Goal: Task Accomplishment & Management: Complete application form

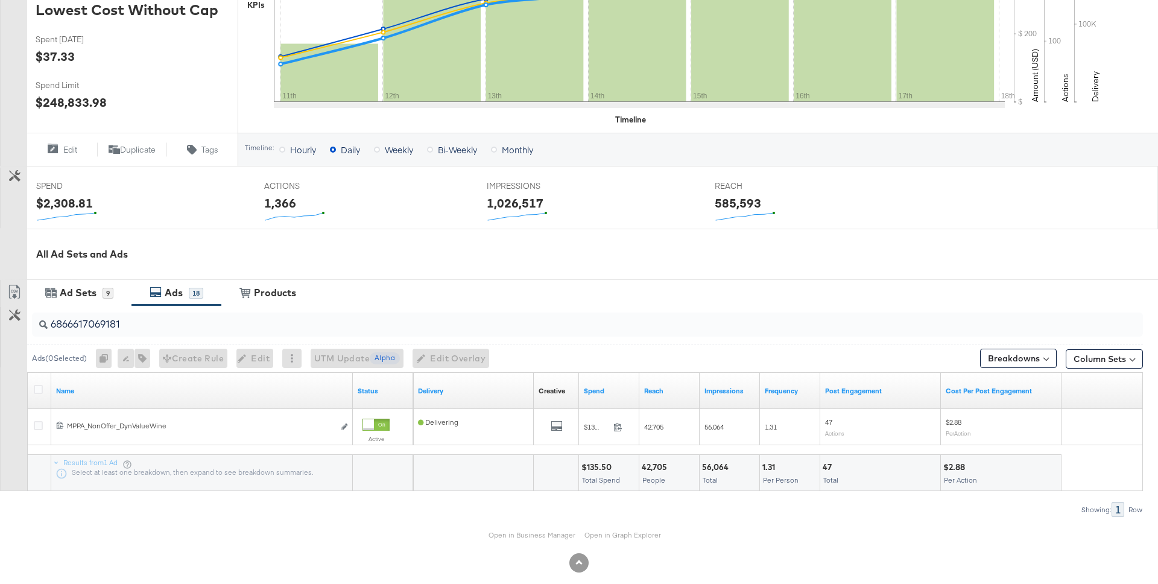
scroll to position [306, 0]
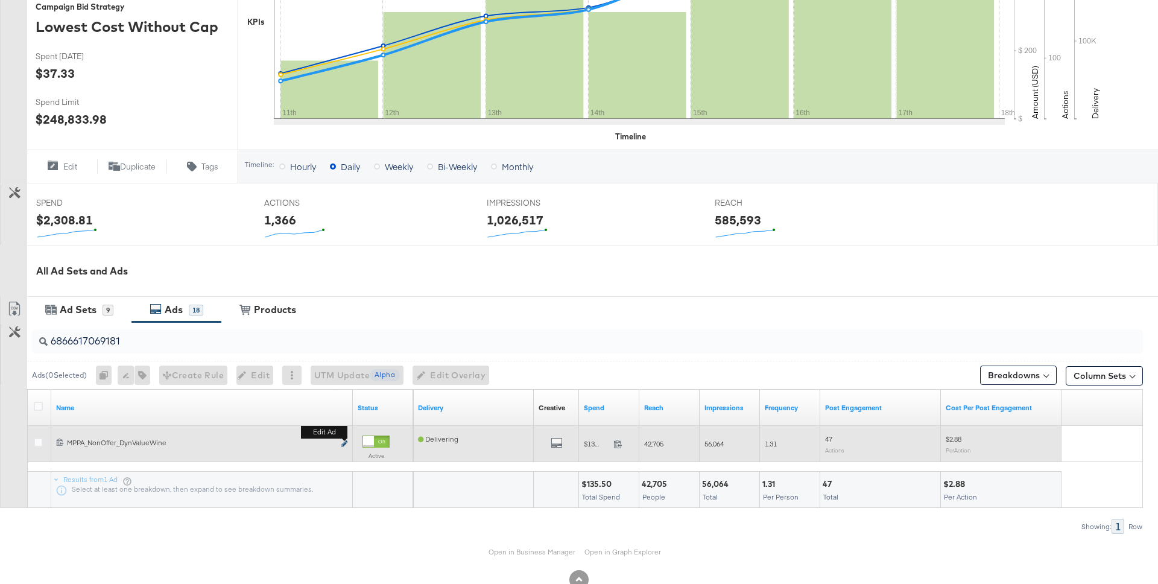
click at [346, 445] on icon "link" at bounding box center [344, 443] width 6 height 7
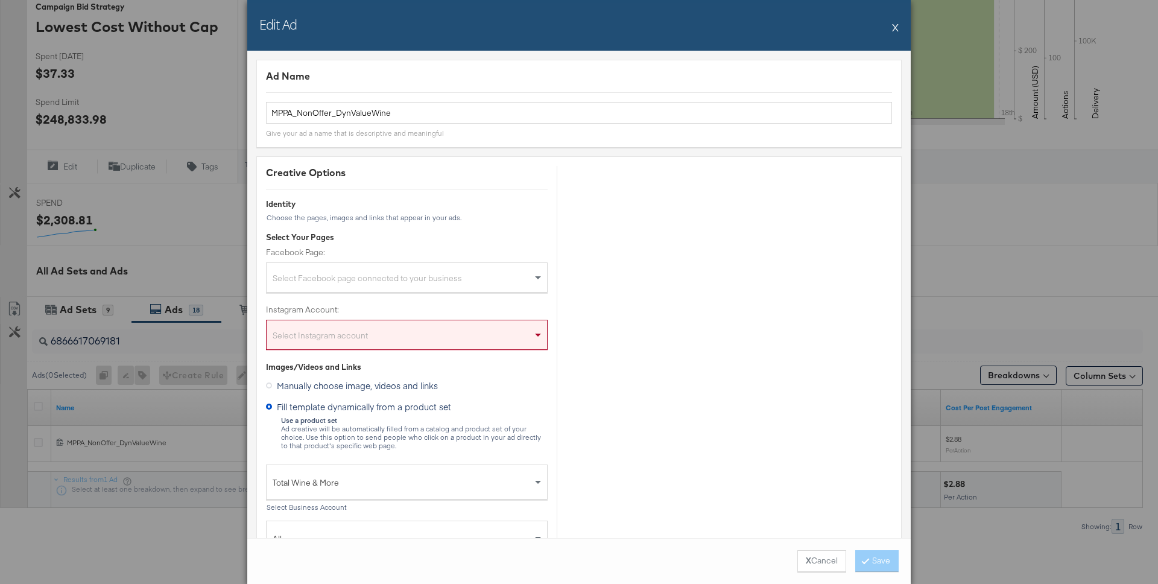
click at [897, 25] on button "X" at bounding box center [895, 27] width 7 height 24
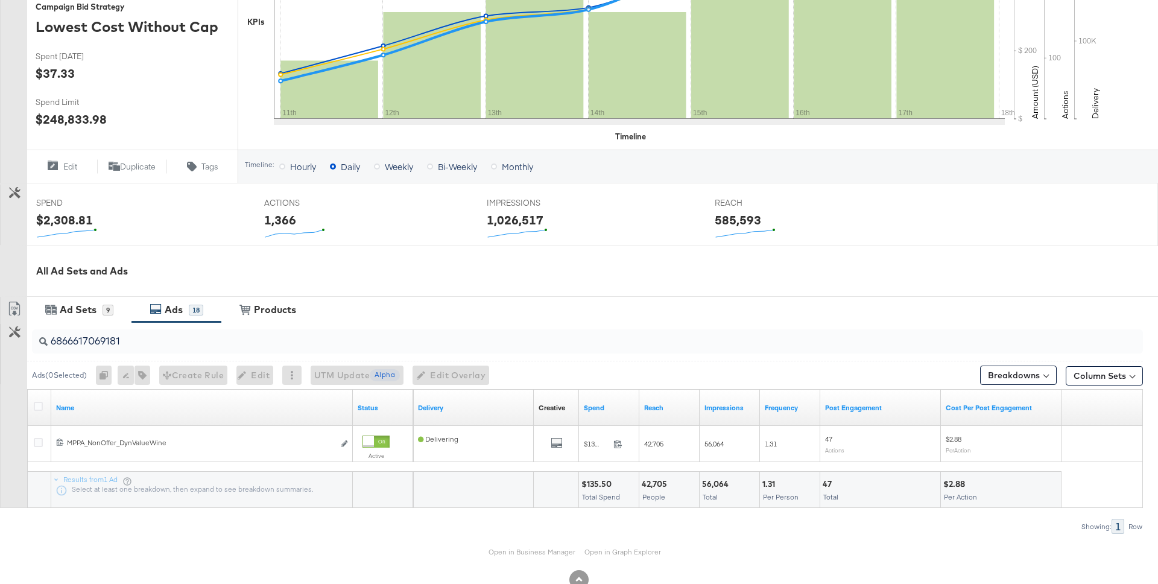
scroll to position [0, 0]
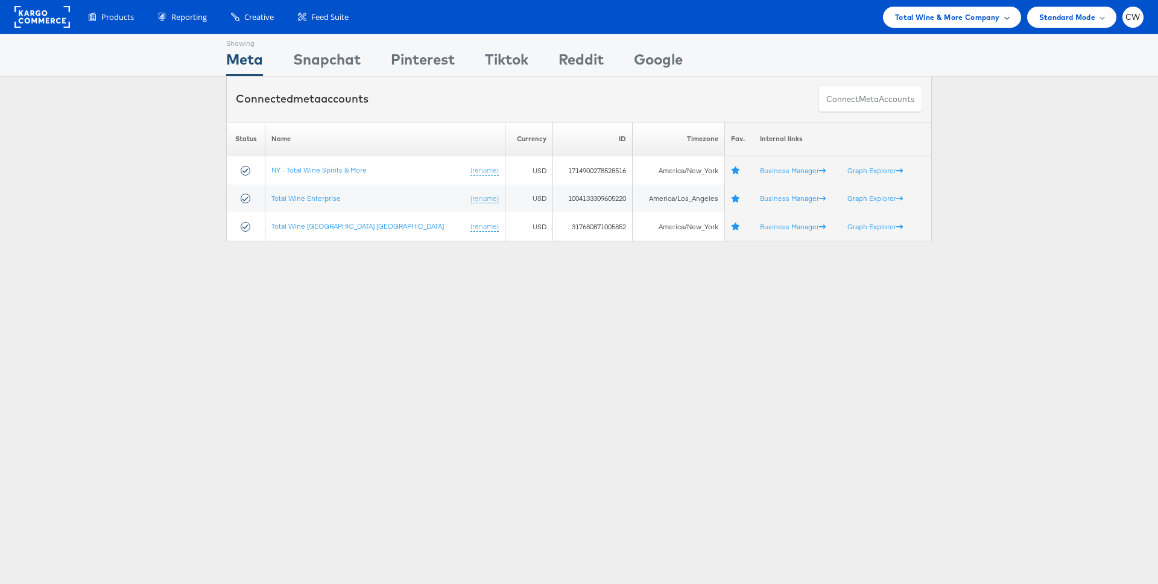
click at [962, 11] on span "Total Wine & More Company" at bounding box center [947, 17] width 105 height 13
click at [933, 19] on span "Total Wine & More Company" at bounding box center [947, 17] width 105 height 13
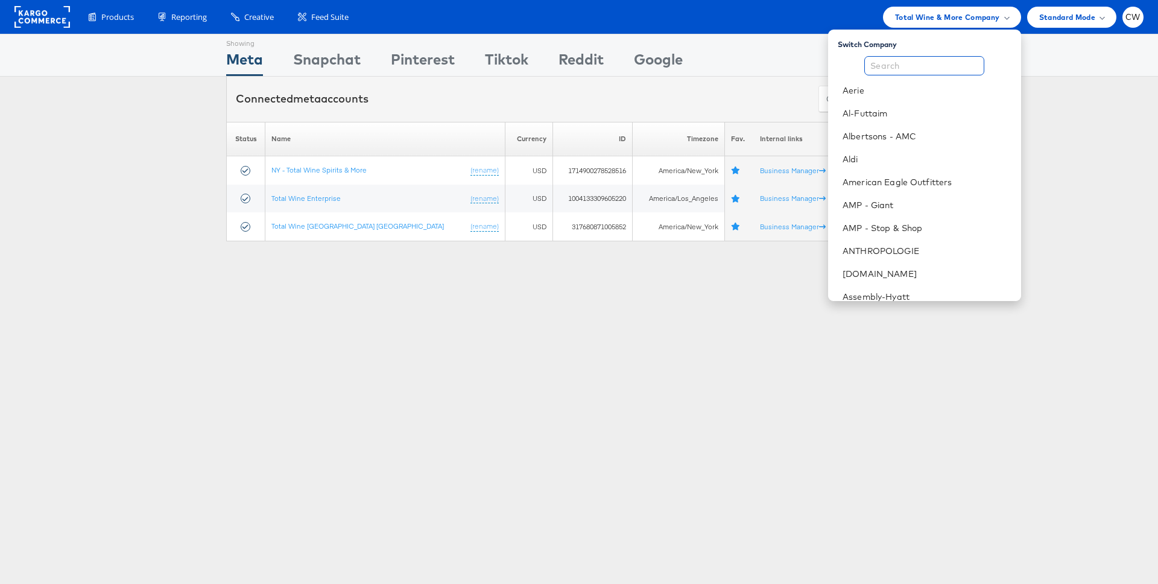
click at [932, 61] on input "text" at bounding box center [925, 65] width 120 height 19
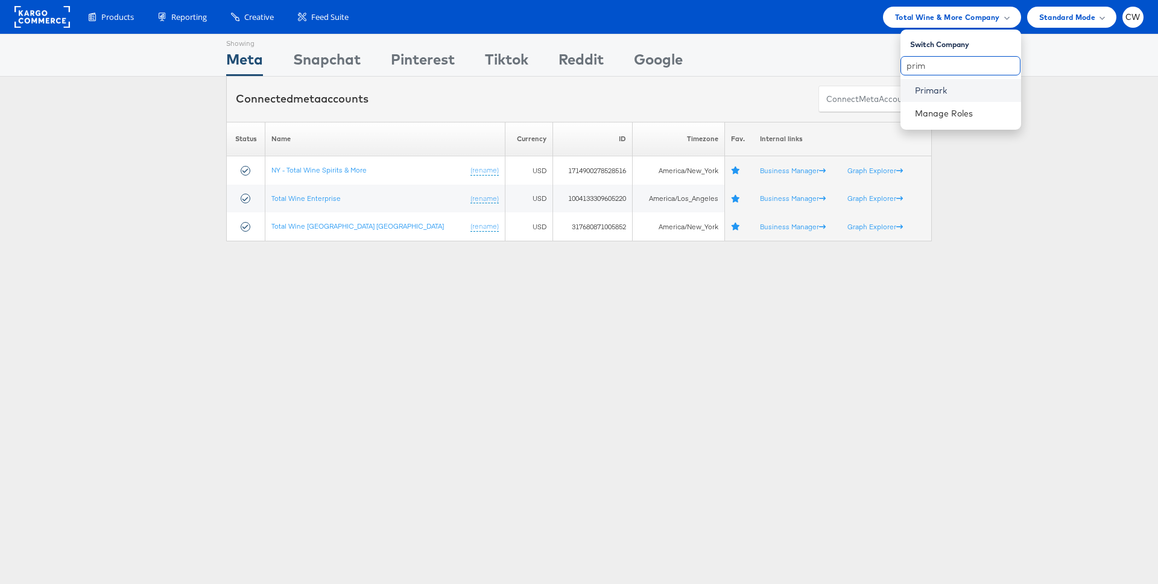
type input "prim"
click at [947, 88] on link "Primark" at bounding box center [963, 90] width 97 height 12
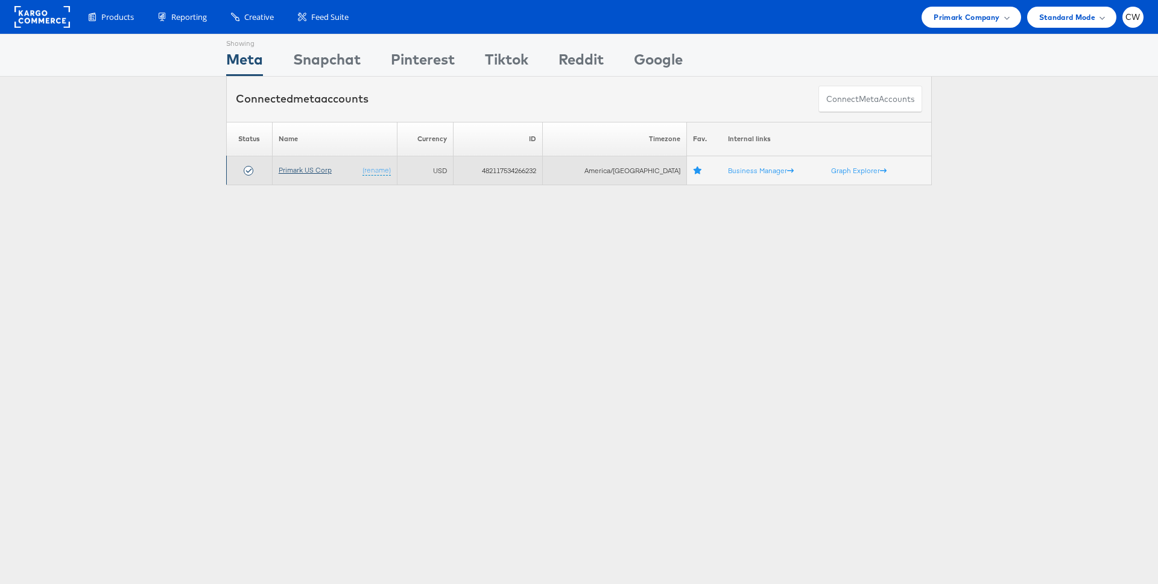
click at [298, 173] on link "Primark US Corp" at bounding box center [305, 169] width 53 height 9
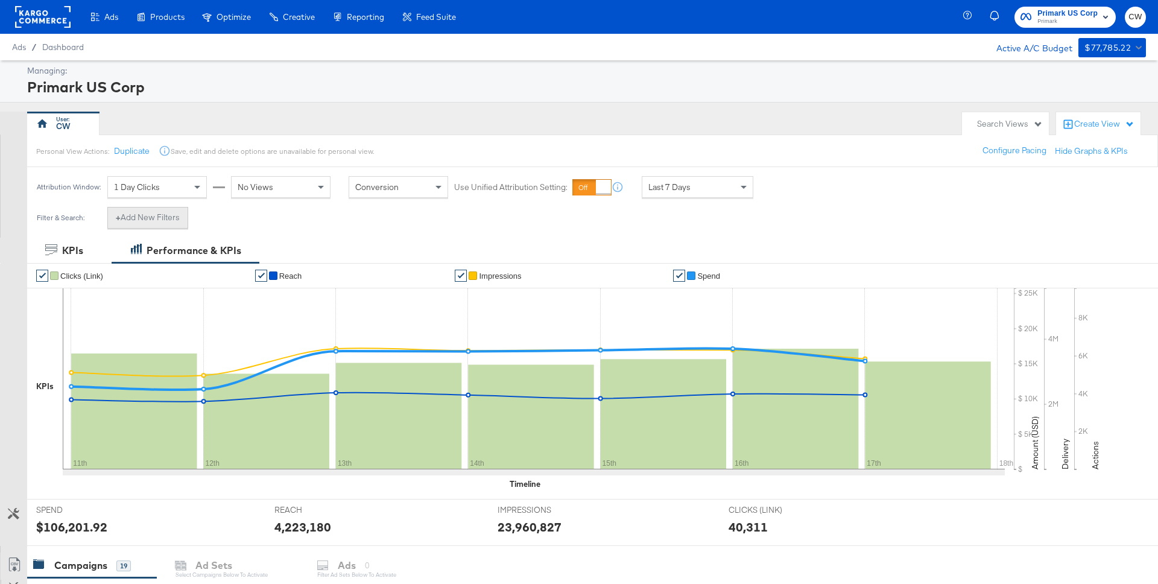
click at [165, 218] on button "+ Add New Filters" at bounding box center [147, 218] width 81 height 22
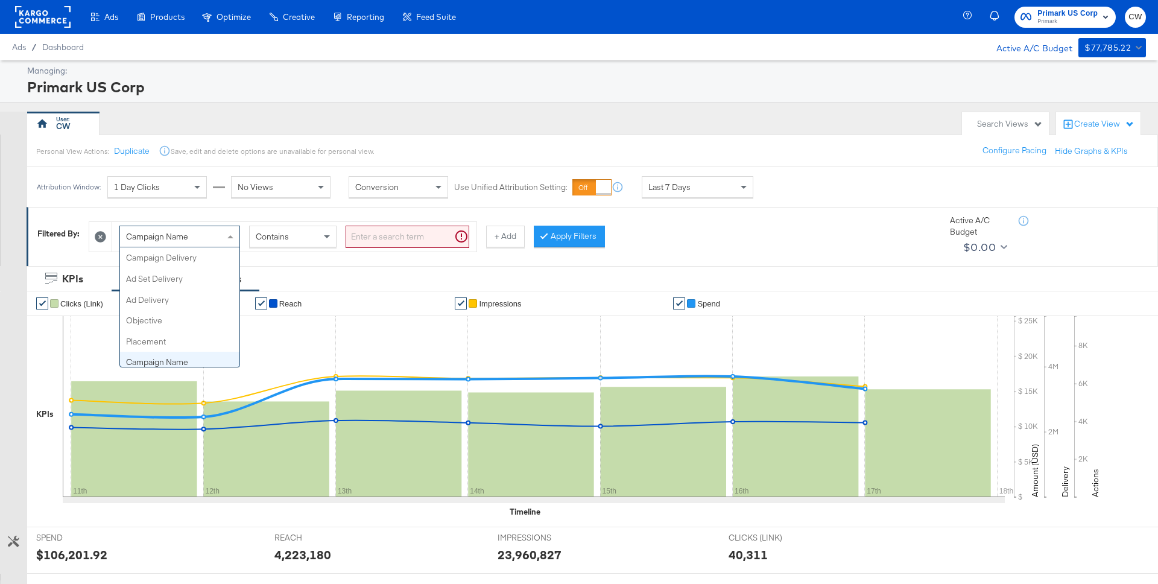
click at [198, 235] on div "Campaign Name" at bounding box center [179, 236] width 119 height 21
type input "ad"
click at [376, 244] on input "search" at bounding box center [408, 237] width 124 height 22
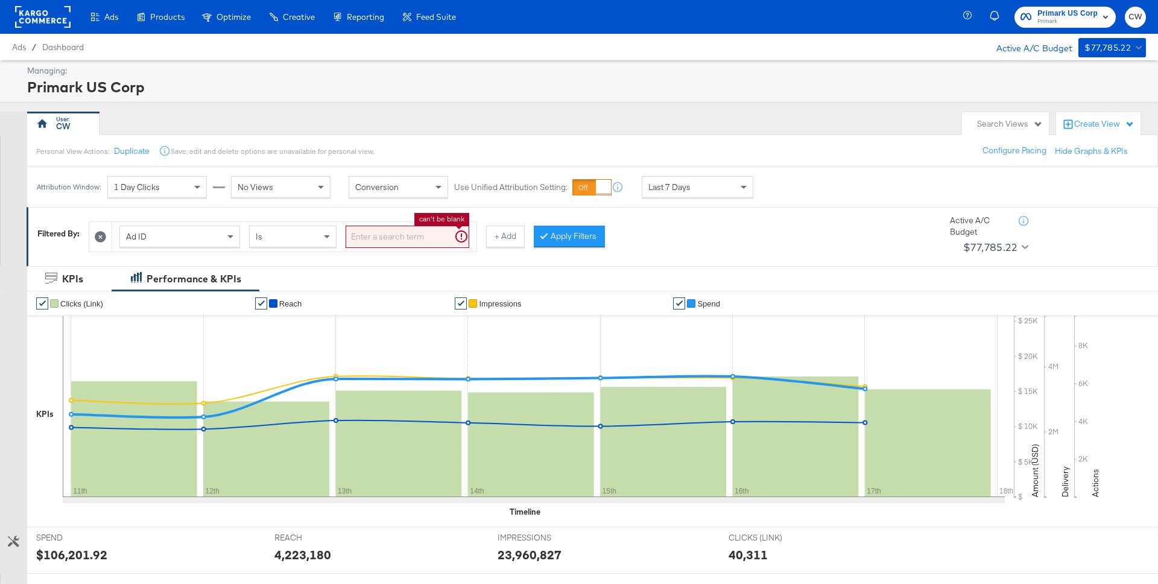
paste input "120228088321630495"
type input "120228088321630495"
click at [554, 232] on button "Apply Filters" at bounding box center [550, 237] width 71 height 22
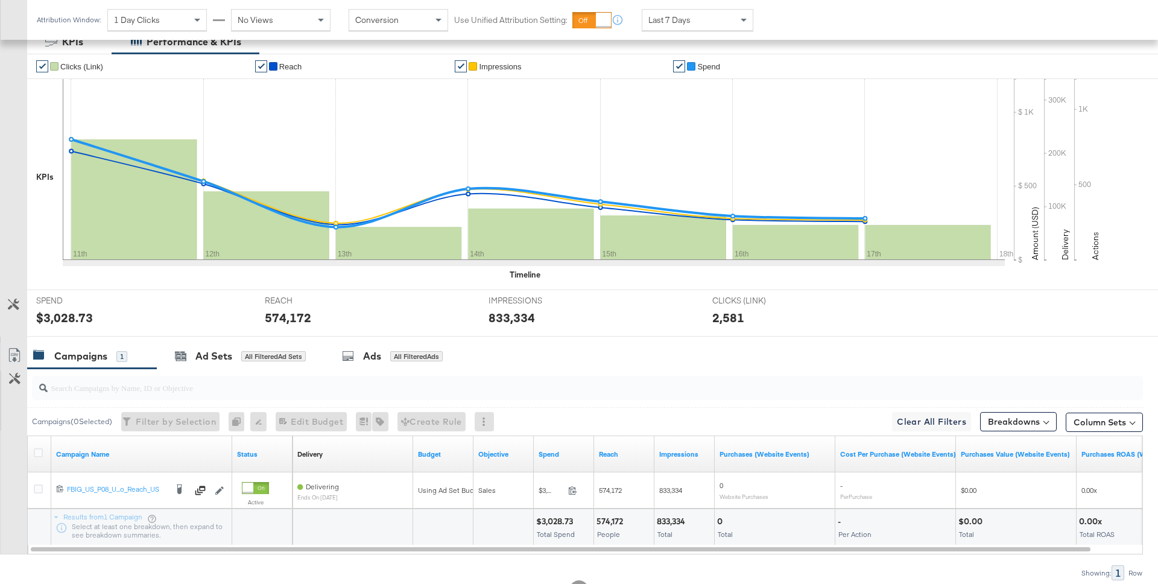
scroll to position [239, 0]
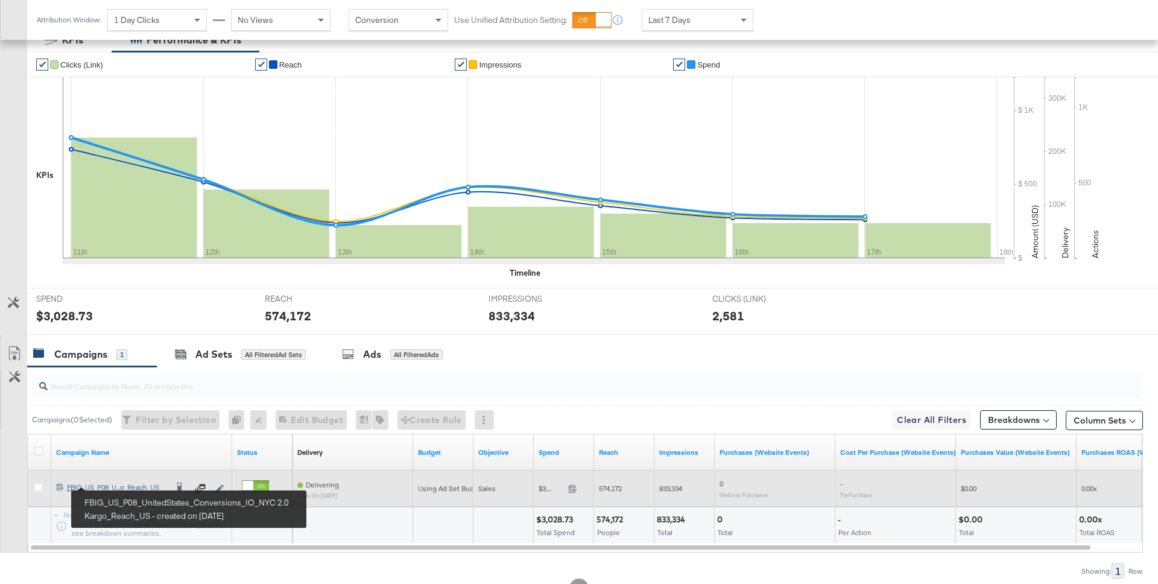
click at [139, 487] on div "FBIG_US_P08_UnitedStates_Conversions_IO_NYC 2.0 Kargo_Reach_US FBIG_US_P08_U...…" at bounding box center [117, 488] width 100 height 10
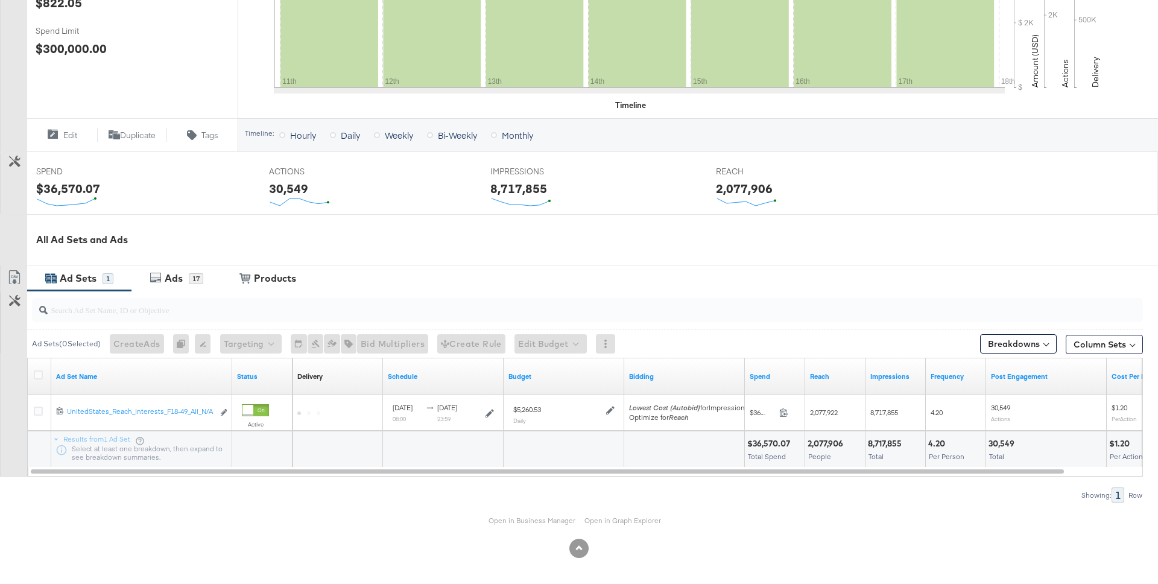
scroll to position [339, 0]
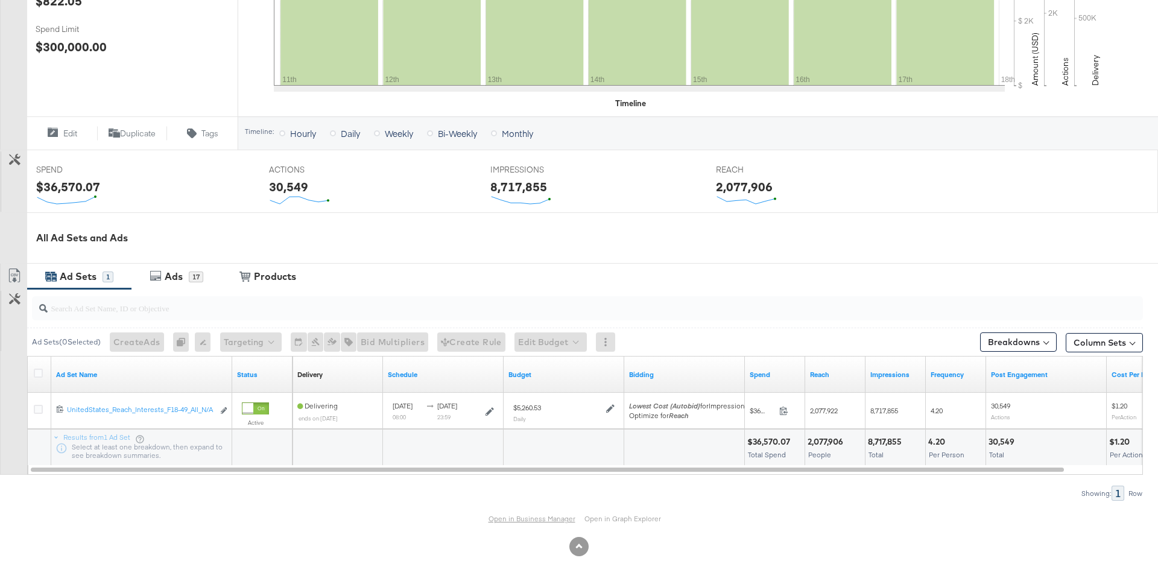
click at [550, 518] on link "Open in Business Manager" at bounding box center [532, 518] width 87 height 9
click at [185, 283] on div "Ads" at bounding box center [175, 277] width 27 height 14
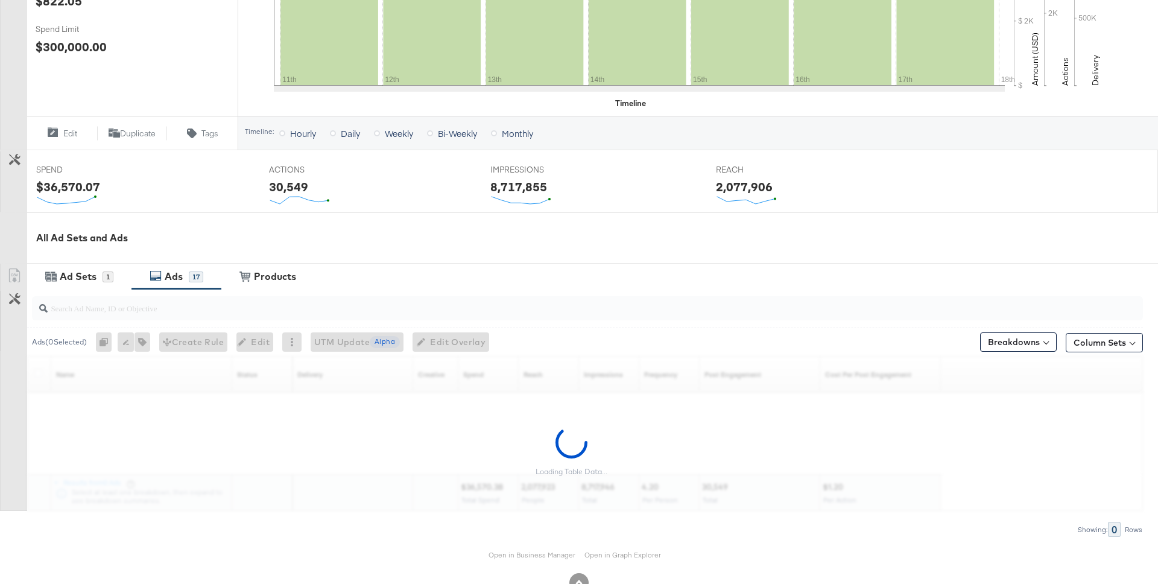
click at [192, 314] on input "search" at bounding box center [545, 303] width 994 height 24
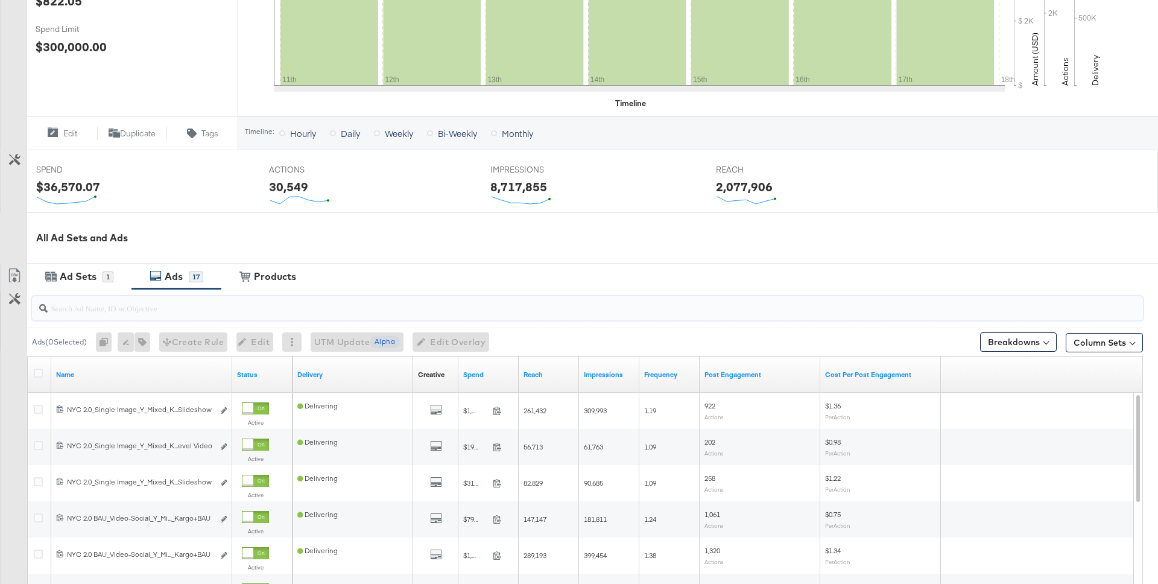
paste input "120228088321630495"
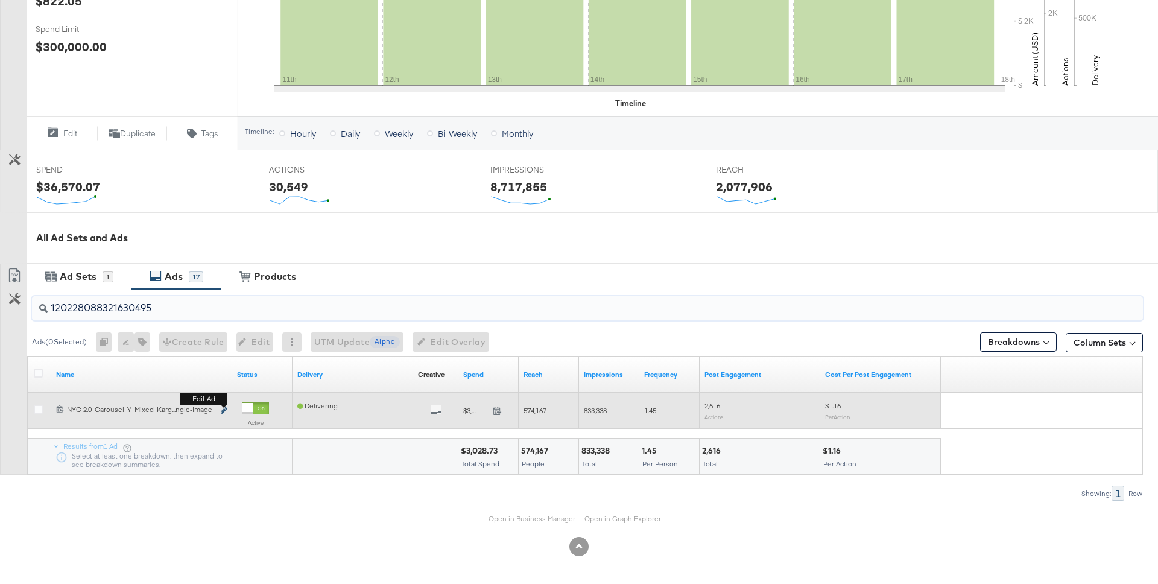
type input "120228088321630495"
click at [226, 408] on button "Edit ad" at bounding box center [223, 411] width 7 height 13
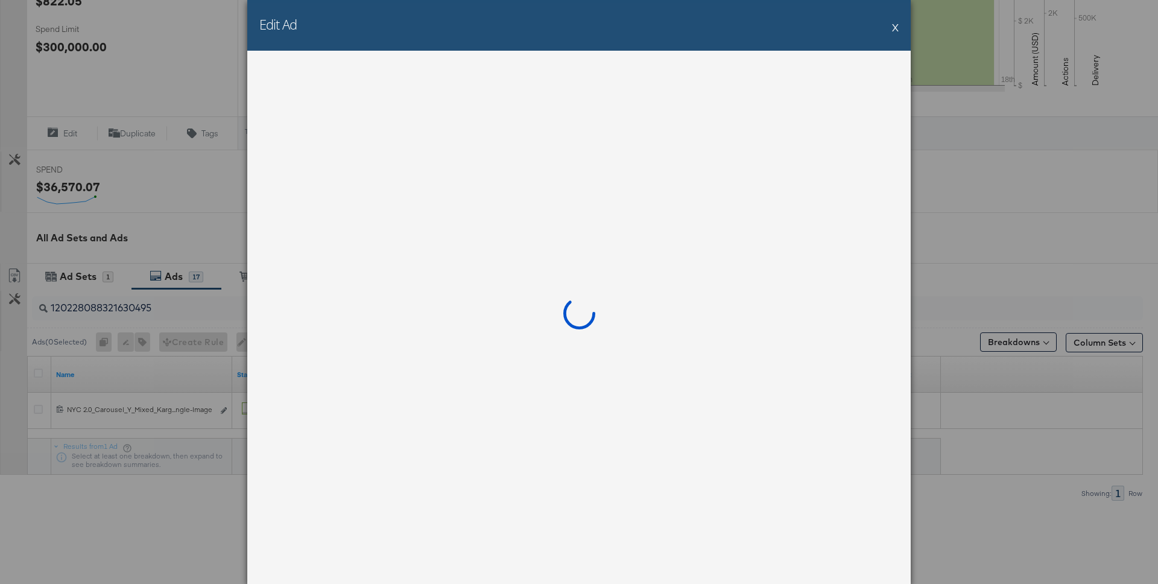
click at [895, 29] on button "X" at bounding box center [895, 27] width 7 height 24
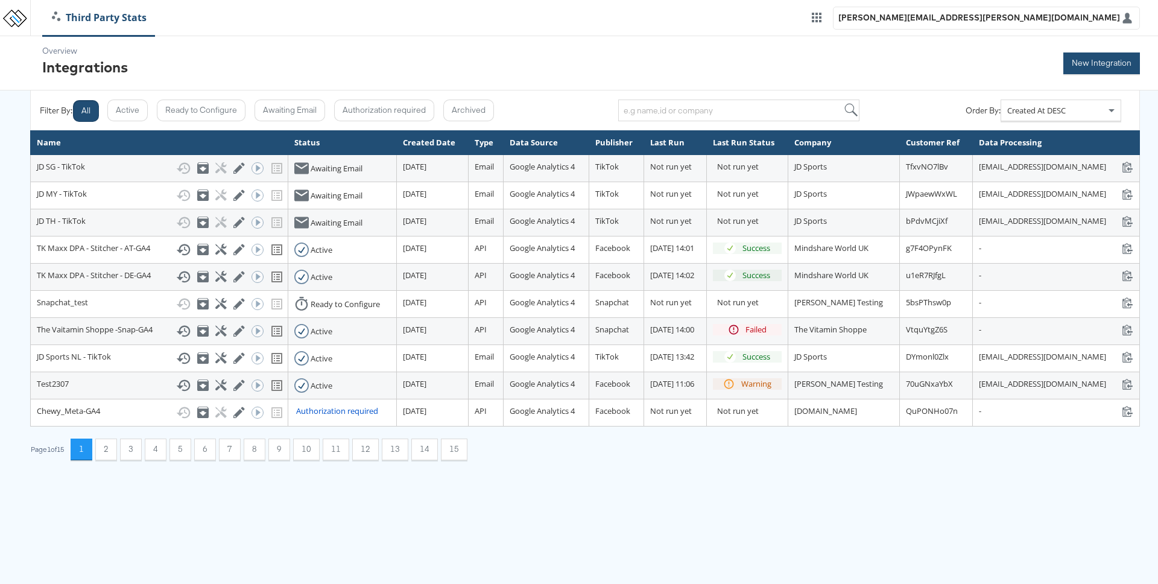
click at [1102, 65] on button "New Integration" at bounding box center [1102, 63] width 77 height 22
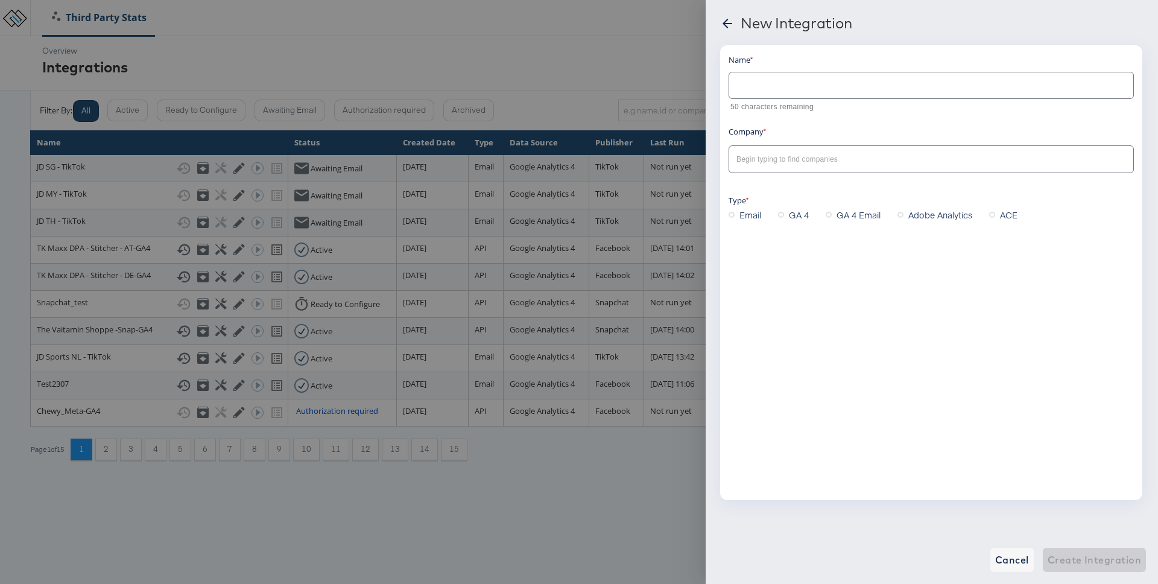
click at [767, 88] on input "text" at bounding box center [931, 81] width 404 height 26
type input "testing"
click at [801, 162] on input "text" at bounding box center [922, 160] width 376 height 14
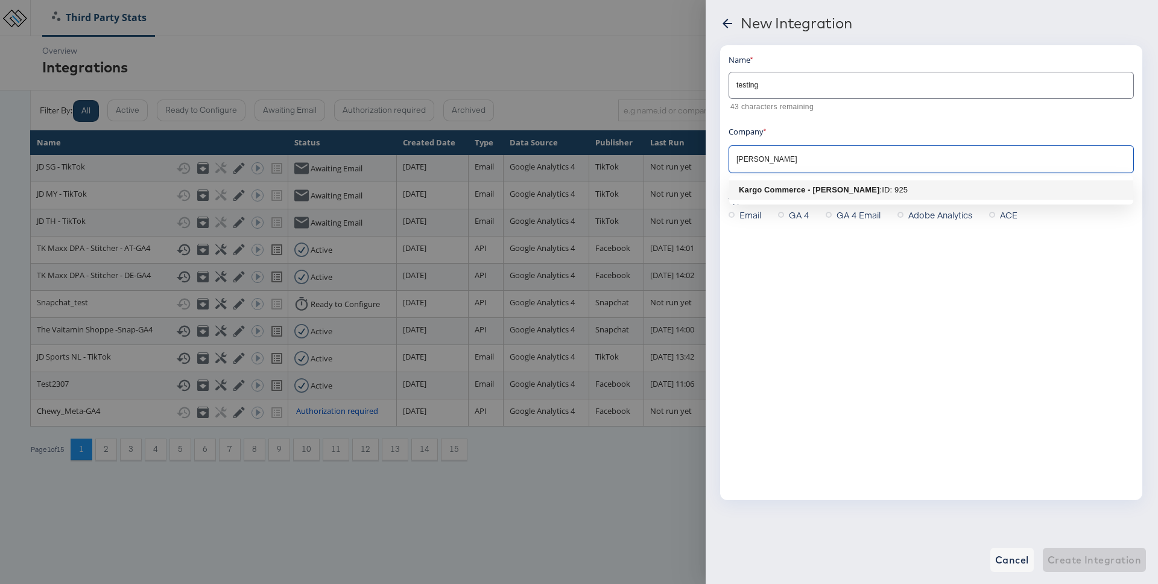
click at [838, 192] on b "Kargo Commerce - [PERSON_NAME]" at bounding box center [809, 189] width 141 height 9
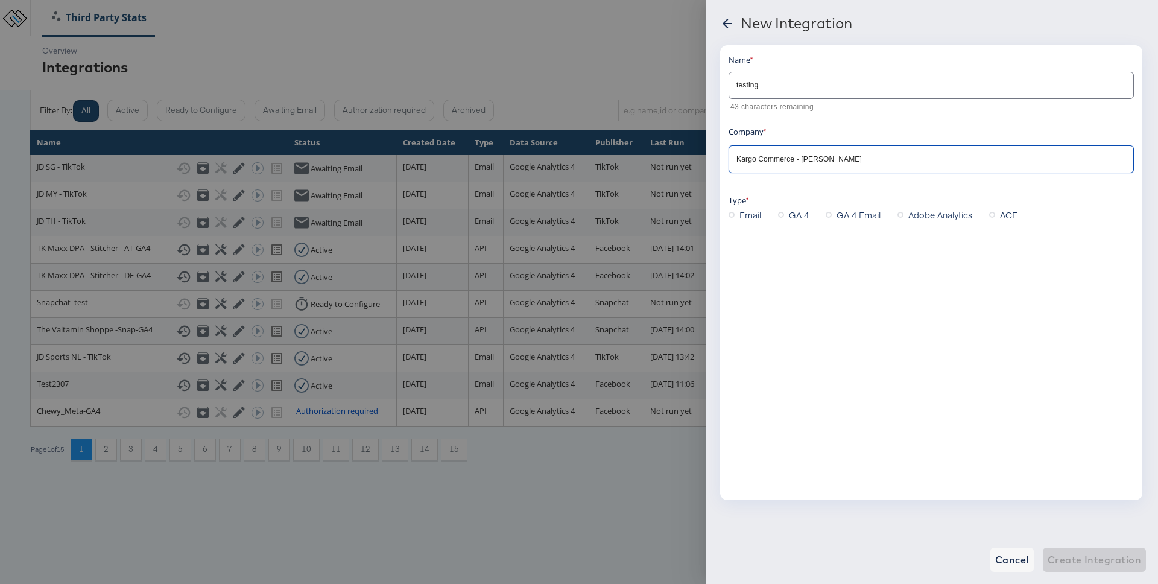
type input "Kargo Commerce - [PERSON_NAME]"
click at [790, 225] on div "Name testing 43 characters remaining Company Kargo Commerce - [PERSON_NAME] Typ…" at bounding box center [931, 272] width 422 height 455
click at [792, 218] on span "GA 4" at bounding box center [799, 215] width 20 height 12
click at [0, 0] on input "GA 4" at bounding box center [0, 0] width 0 height 0
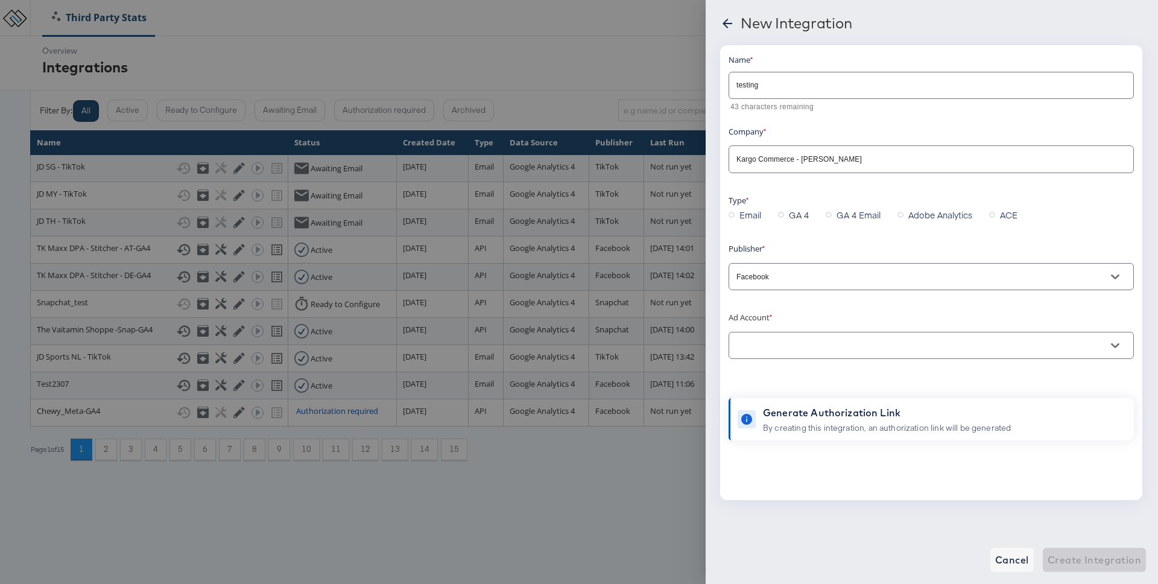
click at [827, 283] on input "Facebook" at bounding box center [922, 277] width 376 height 14
click at [841, 235] on div "Name testing 43 characters remaining Company Kargo Commerce - [PERSON_NAME] Typ…" at bounding box center [931, 247] width 405 height 387
click at [808, 345] on input "text" at bounding box center [922, 346] width 376 height 14
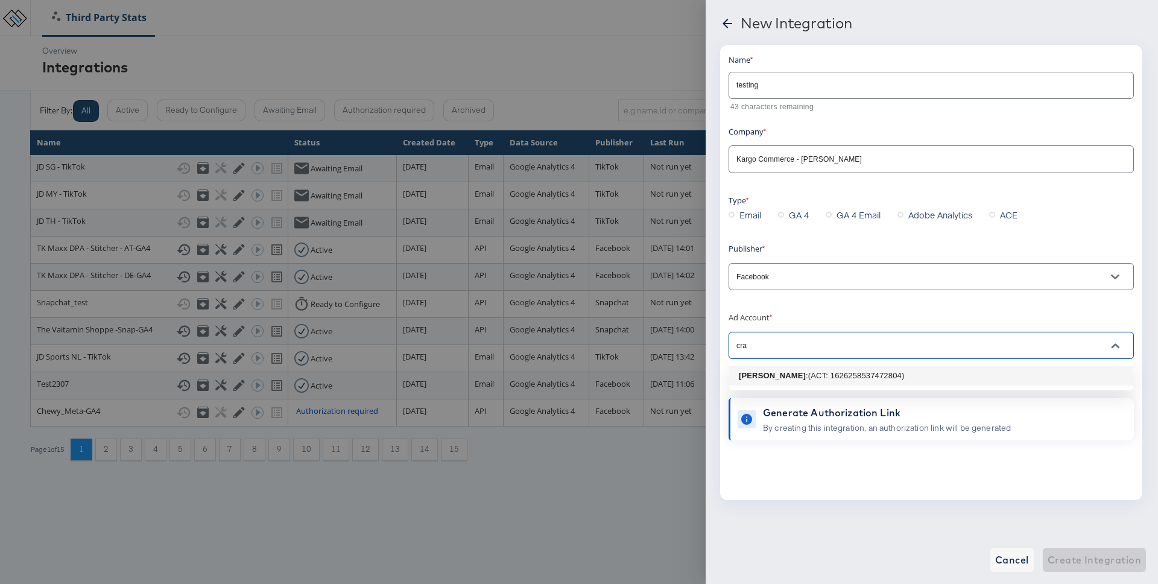
click at [806, 377] on b "[PERSON_NAME]" at bounding box center [772, 375] width 67 height 9
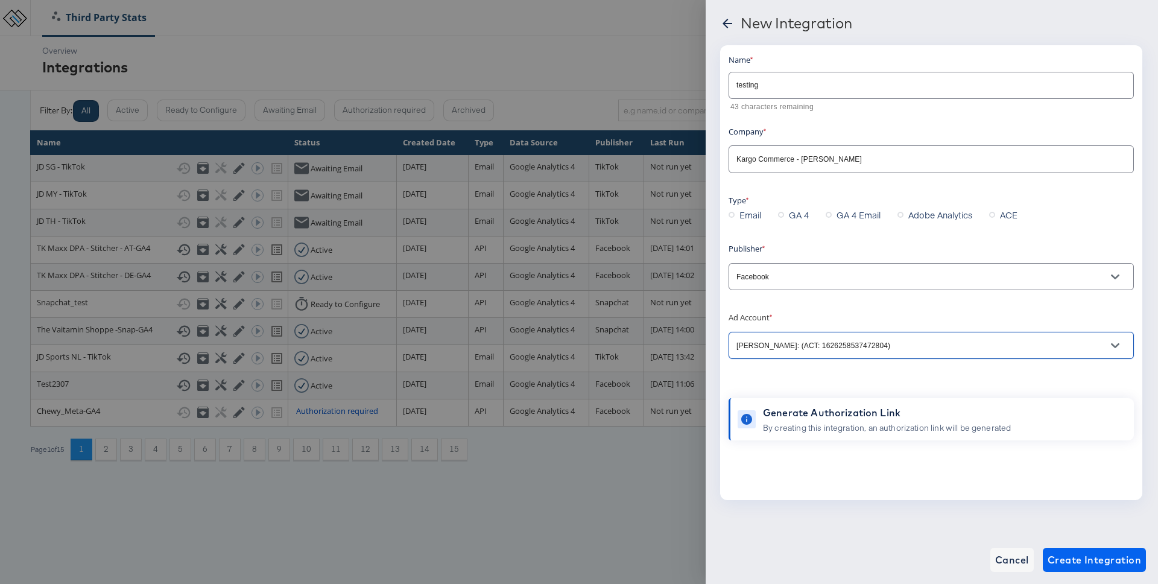
type input "[PERSON_NAME]: (ACT: 1626258537472804)"
click at [1097, 563] on span "Create Integration" at bounding box center [1095, 559] width 94 height 17
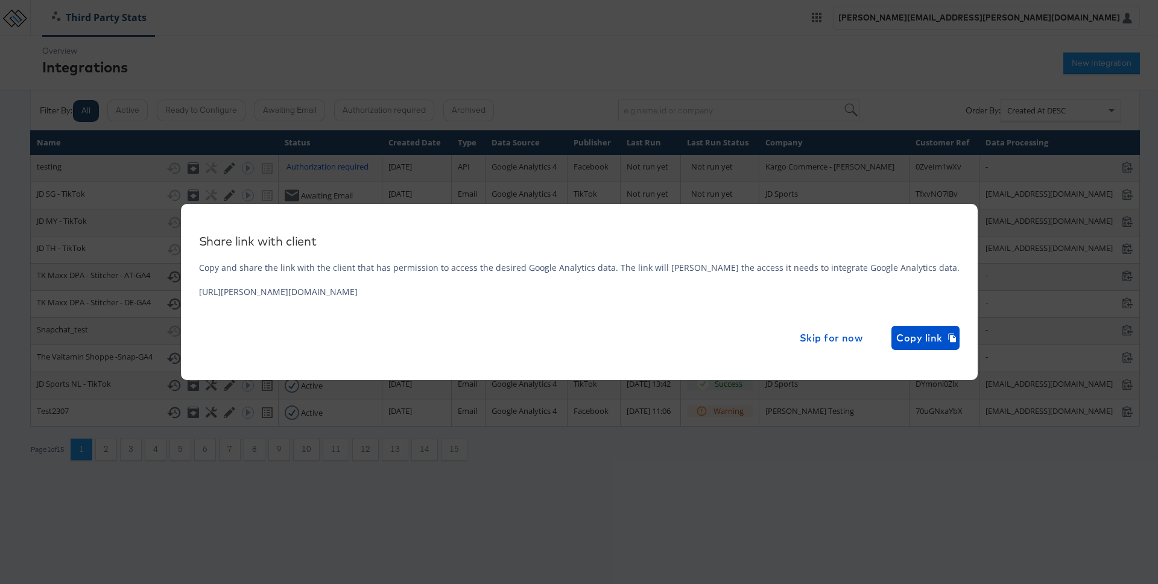
click at [495, 295] on div "Copy and share the link with the client that has permission to access the desir…" at bounding box center [579, 306] width 761 height 88
copy div "[URL][PERSON_NAME][DOMAIN_NAME]"
click at [897, 333] on span "Copy link" at bounding box center [926, 337] width 58 height 17
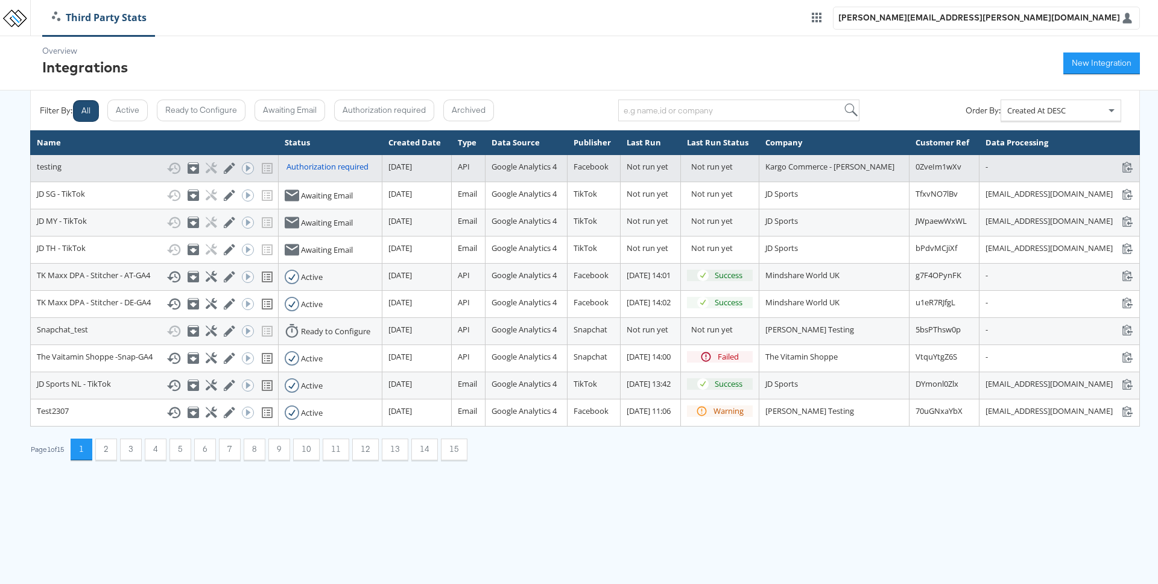
click at [287, 173] on div "Authorization required" at bounding box center [328, 166] width 82 height 11
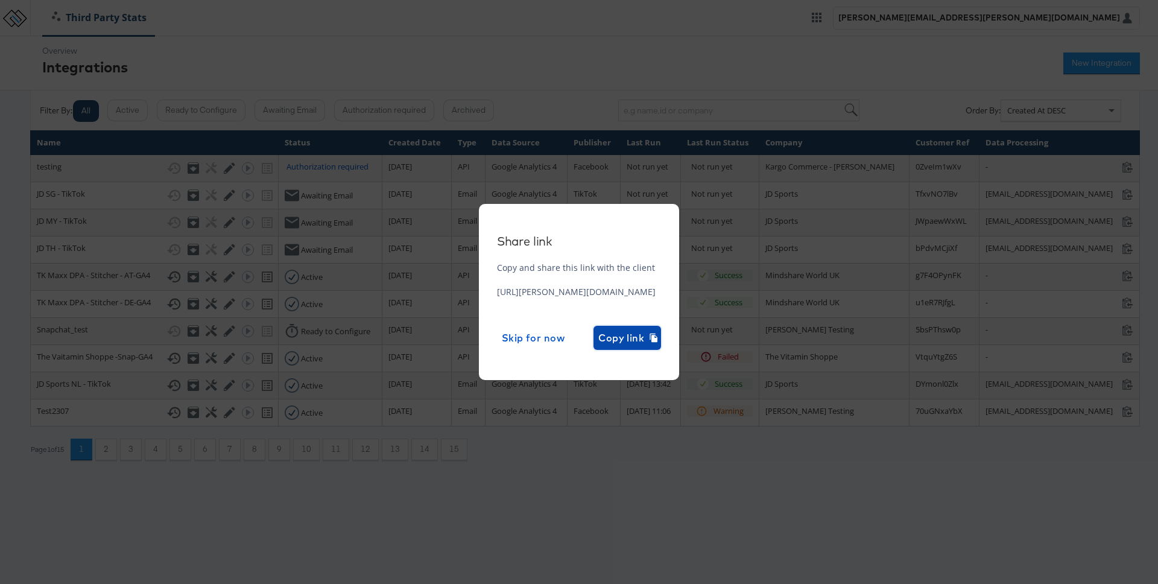
click at [656, 334] on span "Copy link" at bounding box center [627, 337] width 58 height 17
